Goal: Information Seeking & Learning: Learn about a topic

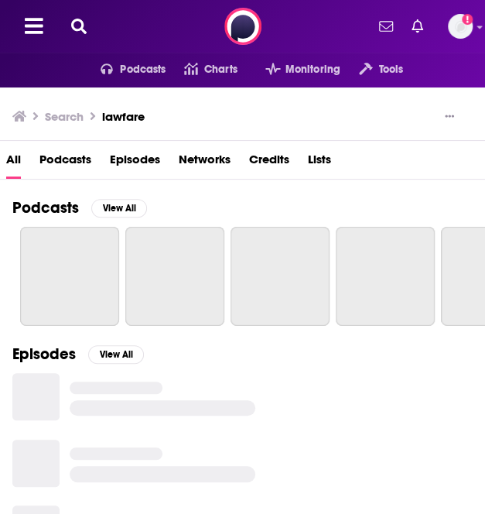
click at [91, 35] on button at bounding box center [79, 27] width 25 height 18
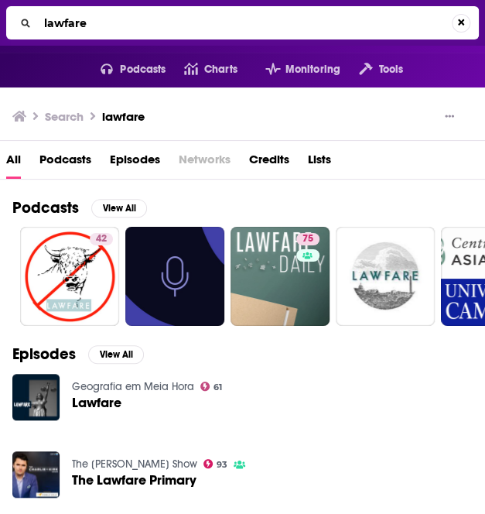
click at [127, 20] on input "lawfare" at bounding box center [245, 23] width 414 height 25
type input "coaching for leaders"
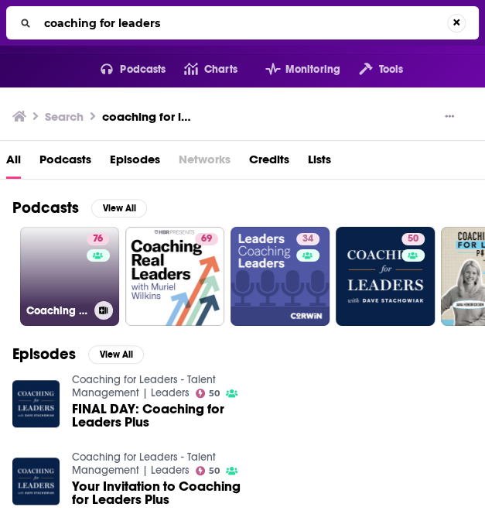
click at [57, 326] on link "76 Coaching for Leaders" at bounding box center [69, 276] width 99 height 99
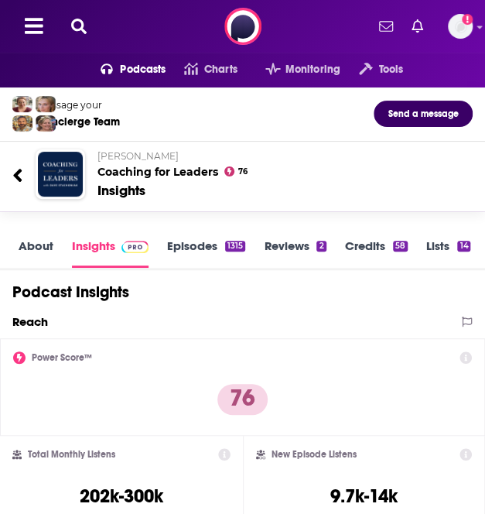
click at [195, 268] on link "Episodes 1315" at bounding box center [206, 252] width 78 height 29
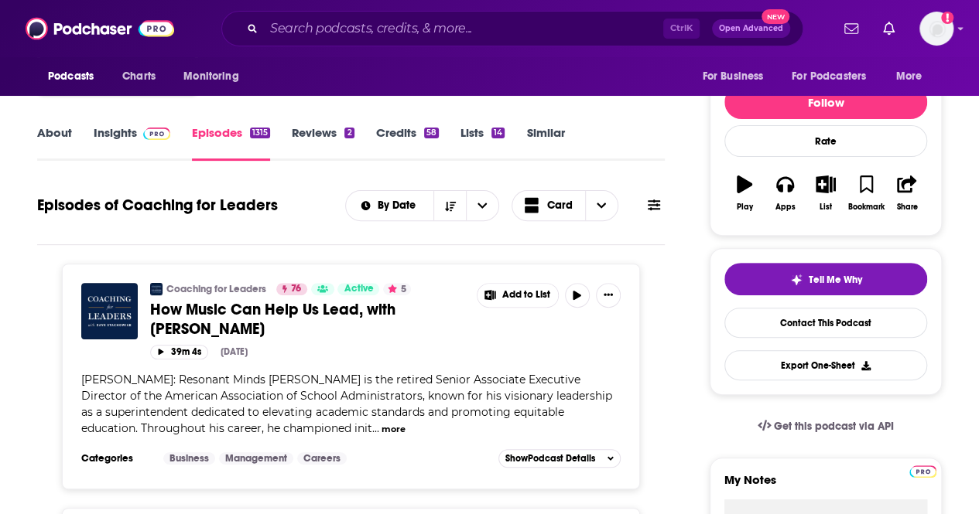
scroll to position [166, 0]
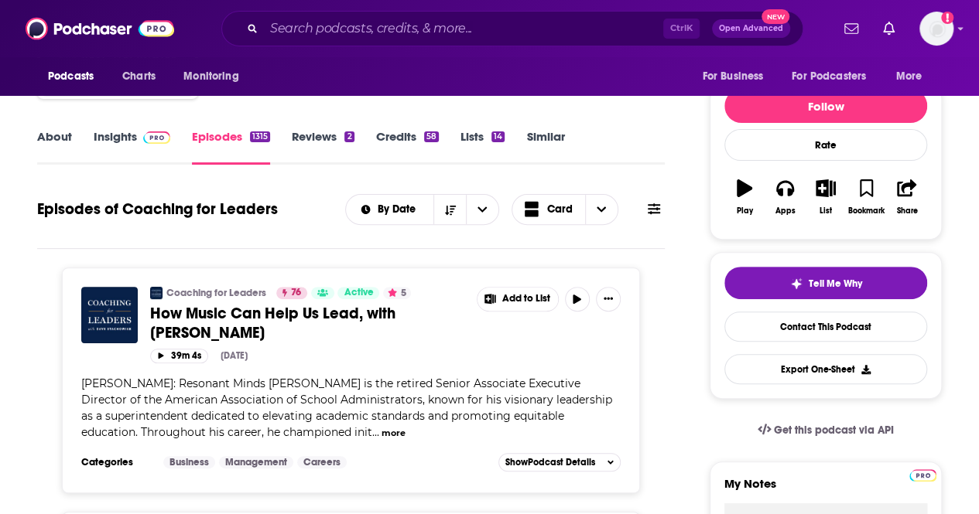
click at [484, 210] on button at bounding box center [654, 209] width 22 height 16
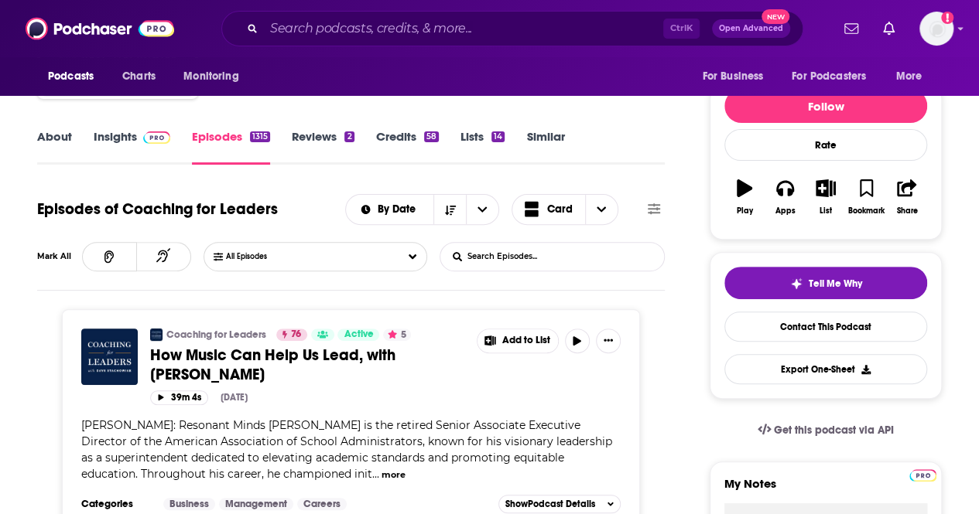
click at [484, 247] on input "List Search Input" at bounding box center [521, 257] width 162 height 28
type input "[PERSON_NAME]"
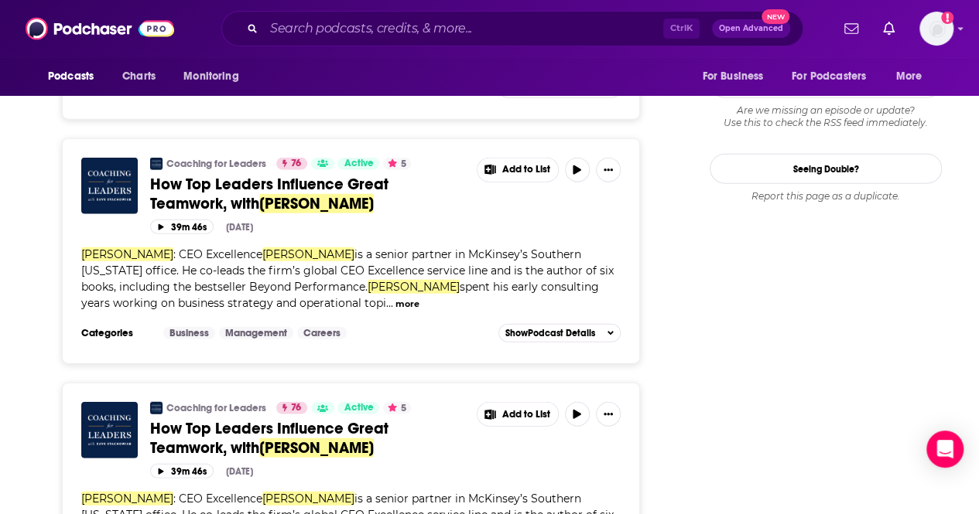
scroll to position [1830, 0]
click at [357, 177] on span "How Top Leaders Influence Great Teamwork, with" at bounding box center [269, 195] width 238 height 39
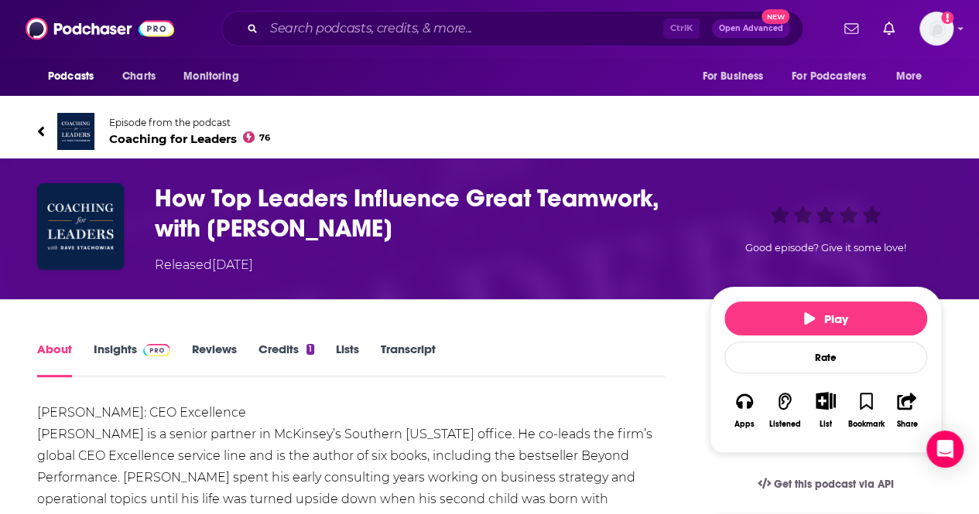
click at [121, 358] on link "Insights" at bounding box center [132, 360] width 77 height 36
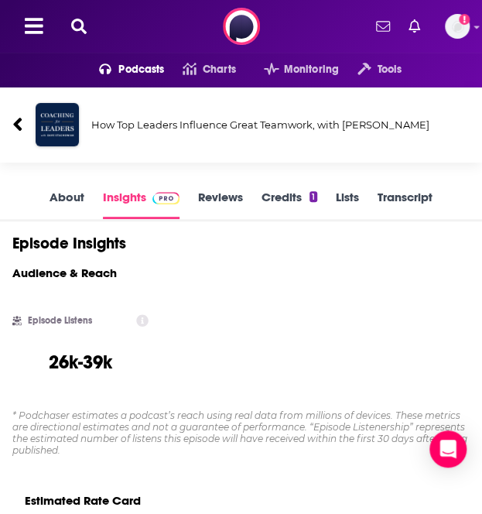
click at [84, 36] on div "Podcasts Charts Monitoring Tools For Business For Podcasters More Add a profile…" at bounding box center [241, 26] width 482 height 53
click at [51, 121] on img "How Top Leaders Influence Great Teamwork, with Scott Keller" at bounding box center [57, 124] width 43 height 43
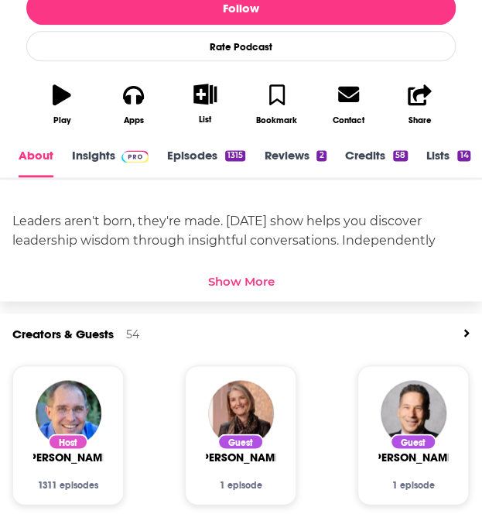
scroll to position [432, 0]
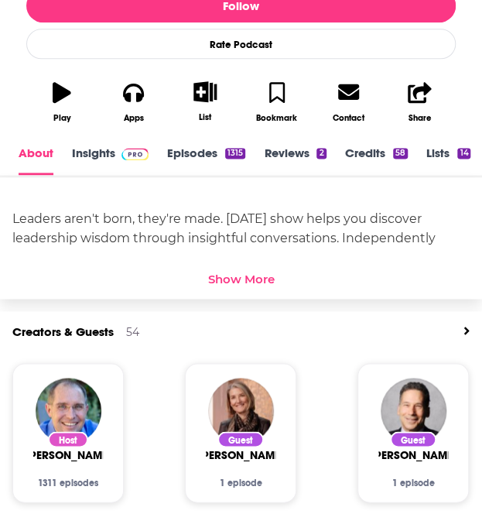
click at [120, 146] on span at bounding box center [131, 152] width 33 height 15
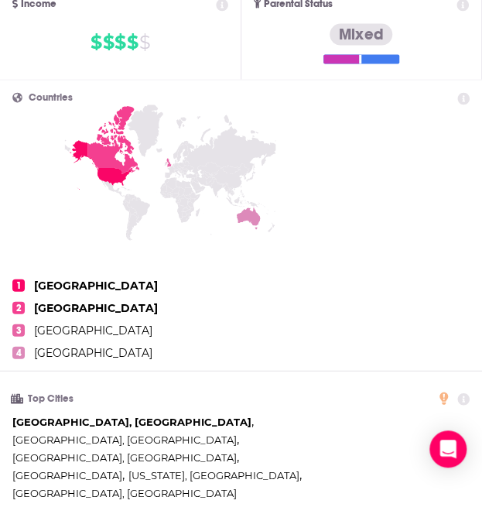
scroll to position [740, 0]
